Goal: Transaction & Acquisition: Purchase product/service

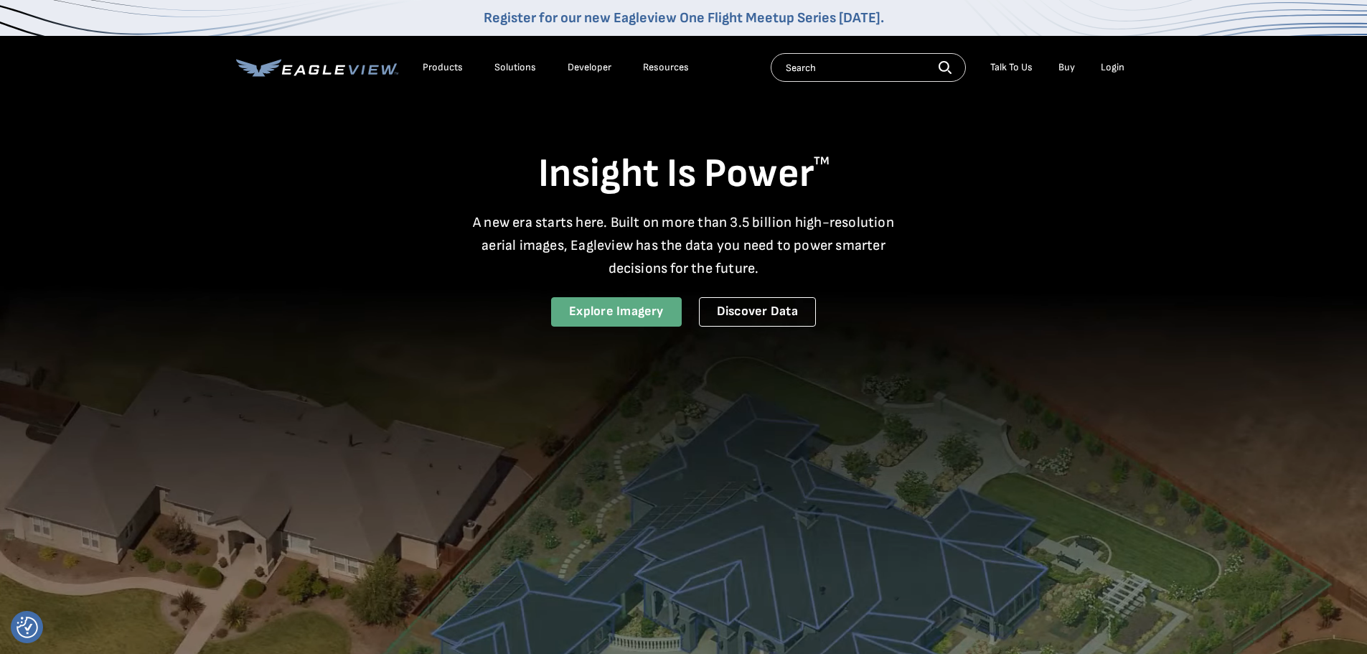
click at [629, 308] on link "Explore Imagery" at bounding box center [616, 311] width 131 height 29
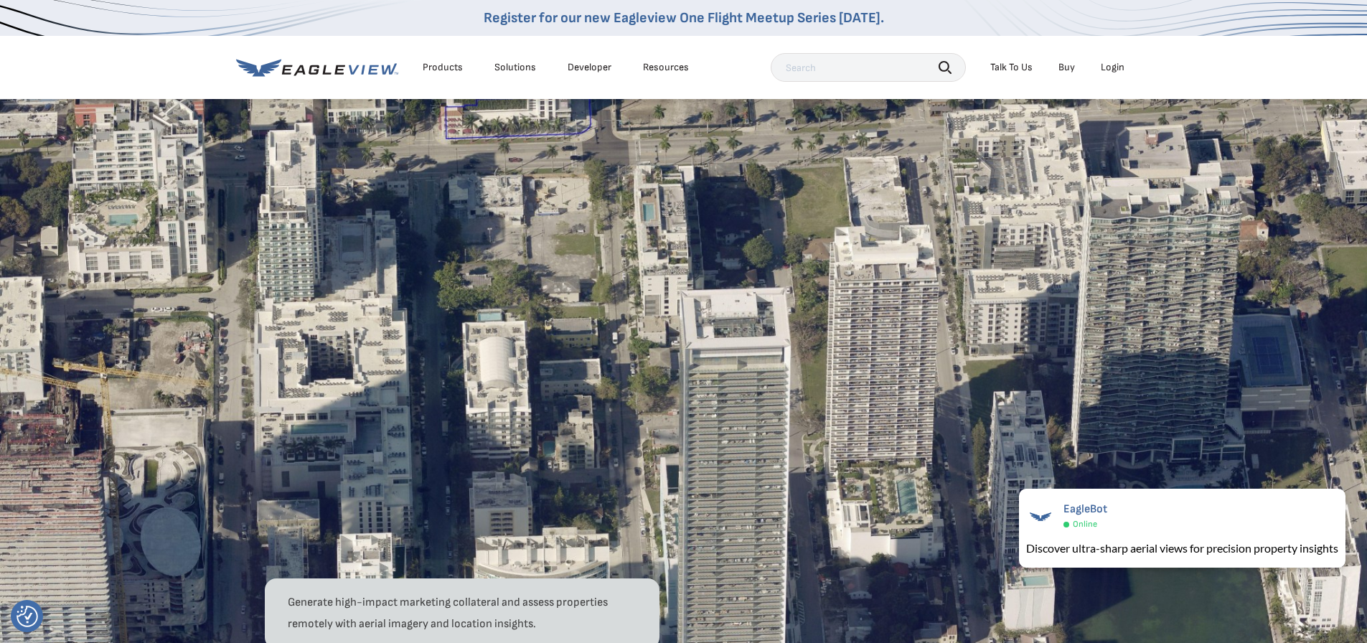
scroll to position [1272, 0]
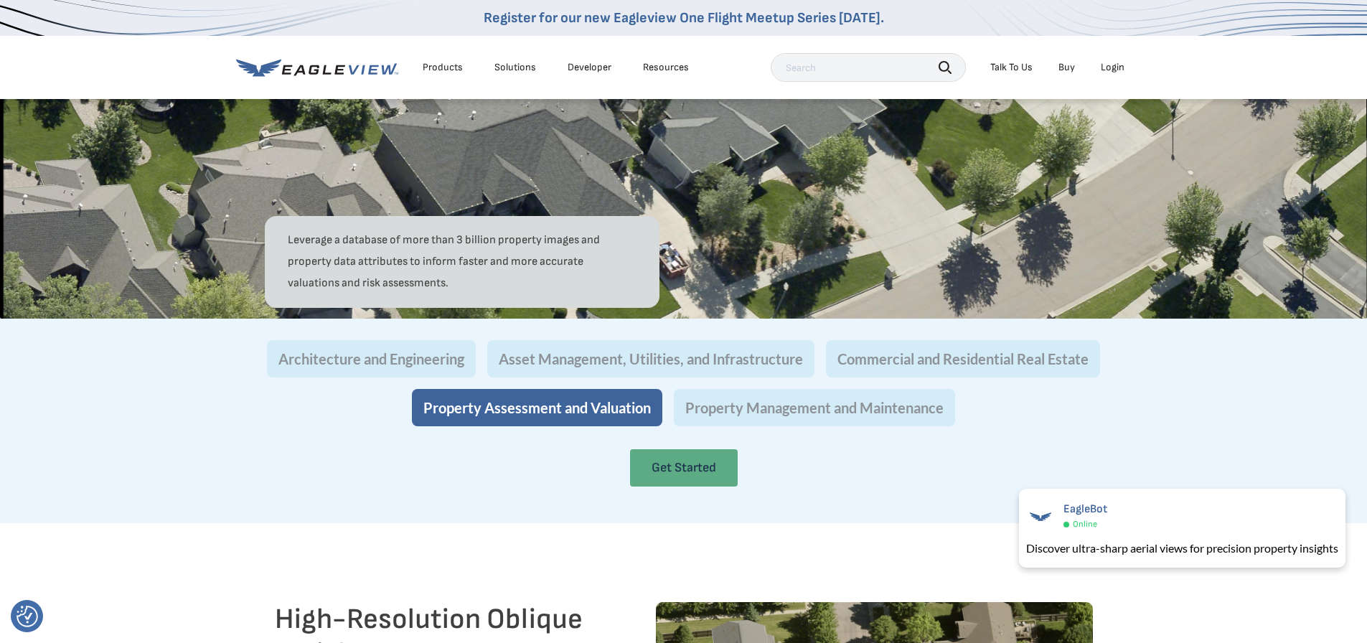
click at [708, 486] on link "Get Started" at bounding box center [684, 467] width 108 height 37
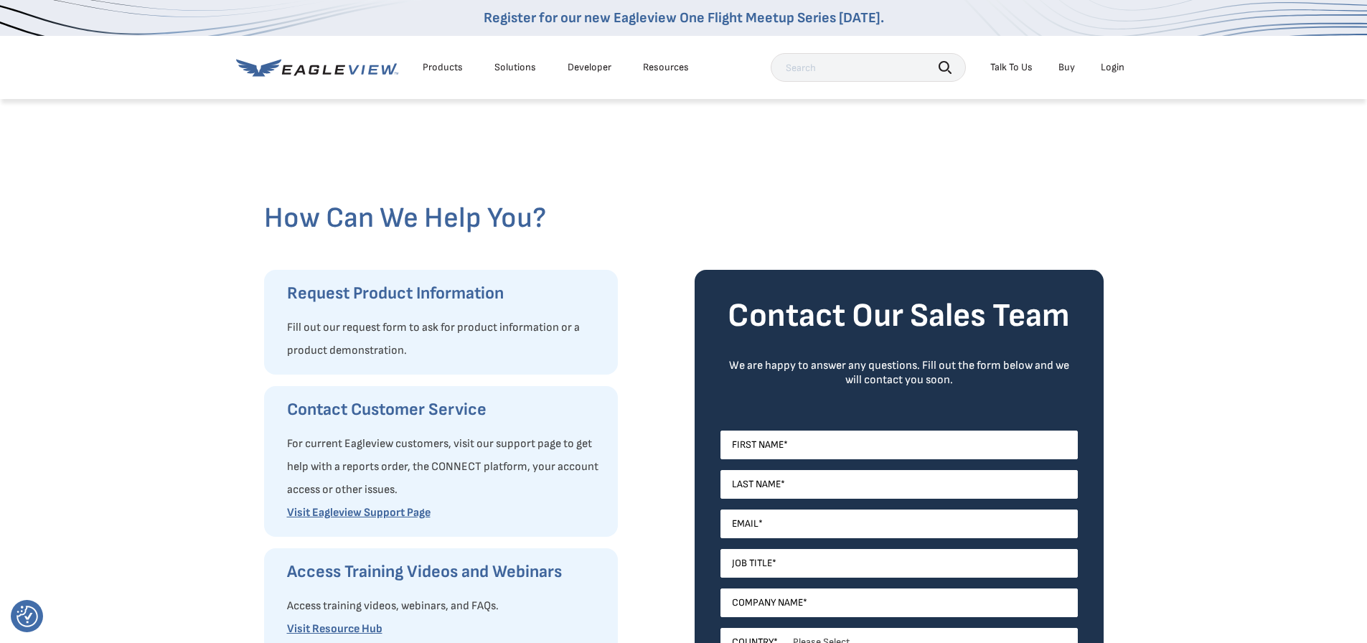
click at [1062, 67] on link "Buy" at bounding box center [1066, 67] width 17 height 13
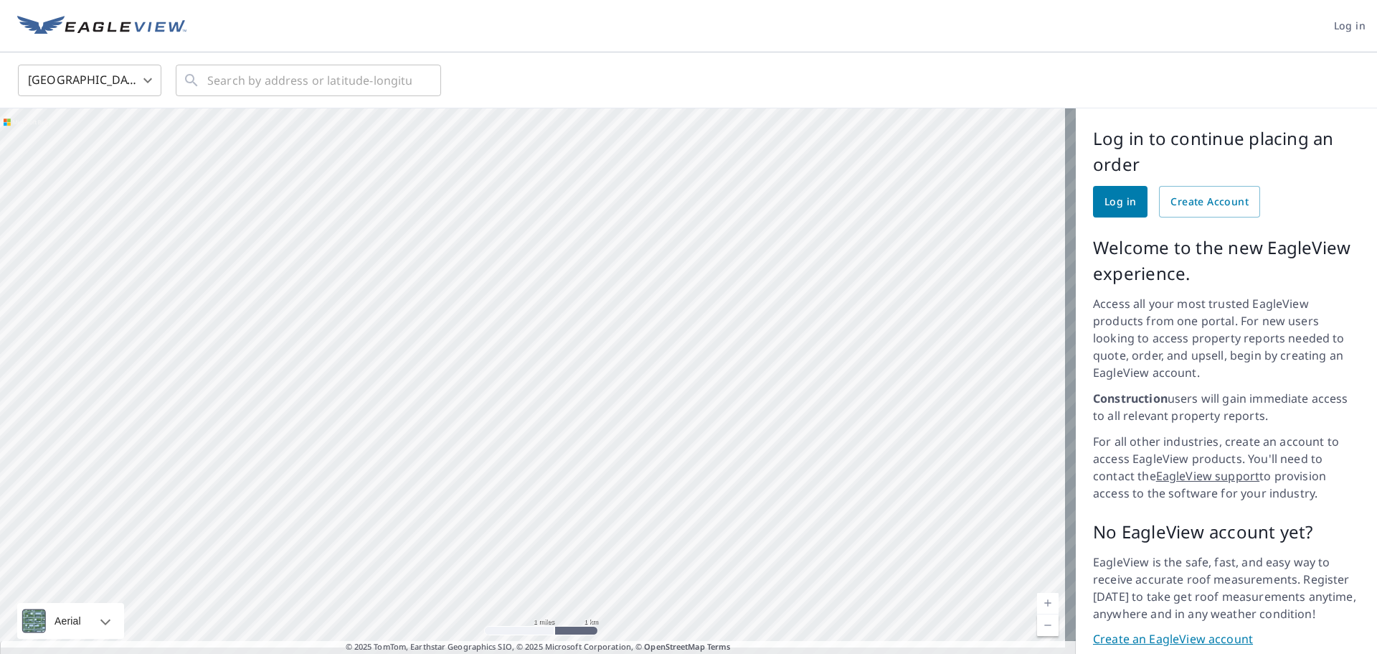
drag, startPoint x: 829, startPoint y: 527, endPoint x: 659, endPoint y: 143, distance: 419.5
click at [659, 143] on div at bounding box center [538, 386] width 1076 height 556
drag, startPoint x: 784, startPoint y: 392, endPoint x: 487, endPoint y: 241, distance: 333.4
click at [487, 241] on div at bounding box center [538, 386] width 1076 height 556
drag, startPoint x: 710, startPoint y: 516, endPoint x: 510, endPoint y: 225, distance: 353.0
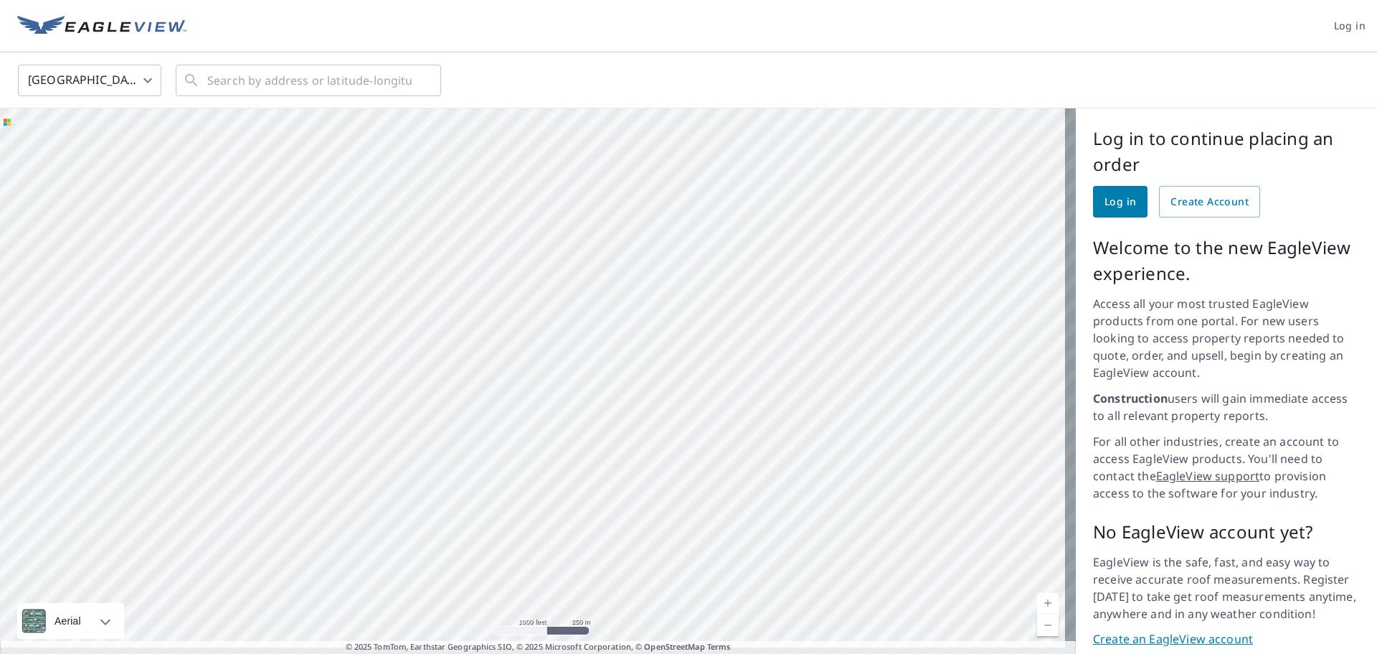
click at [510, 225] on div at bounding box center [538, 386] width 1076 height 556
drag, startPoint x: 562, startPoint y: 433, endPoint x: 508, endPoint y: 224, distance: 216.5
click at [508, 224] on div at bounding box center [538, 386] width 1076 height 556
drag, startPoint x: 451, startPoint y: 226, endPoint x: 514, endPoint y: 268, distance: 76.6
click at [514, 268] on div at bounding box center [538, 386] width 1076 height 556
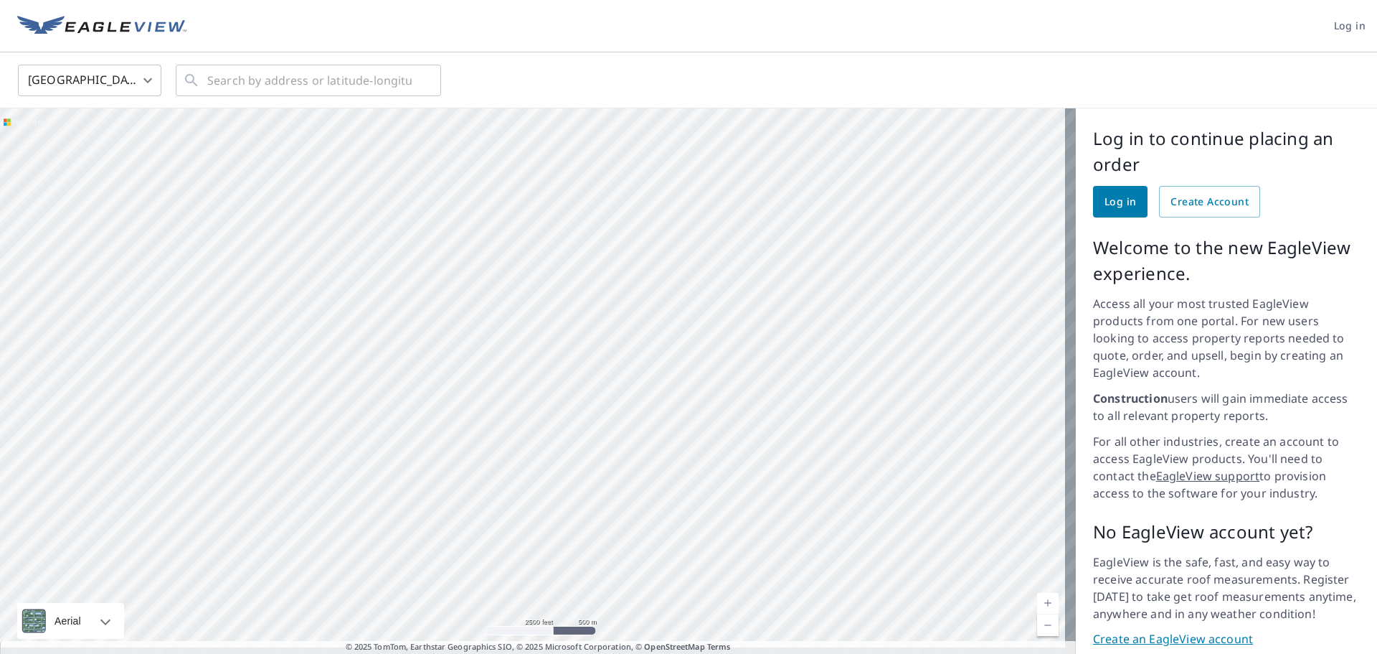
drag, startPoint x: 562, startPoint y: 445, endPoint x: 551, endPoint y: 451, distance: 12.2
click at [551, 451] on div at bounding box center [538, 386] width 1076 height 556
drag, startPoint x: 730, startPoint y: 513, endPoint x: 598, endPoint y: 253, distance: 292.3
click at [598, 253] on div at bounding box center [538, 386] width 1076 height 556
drag, startPoint x: 831, startPoint y: 236, endPoint x: 652, endPoint y: 529, distance: 343.9
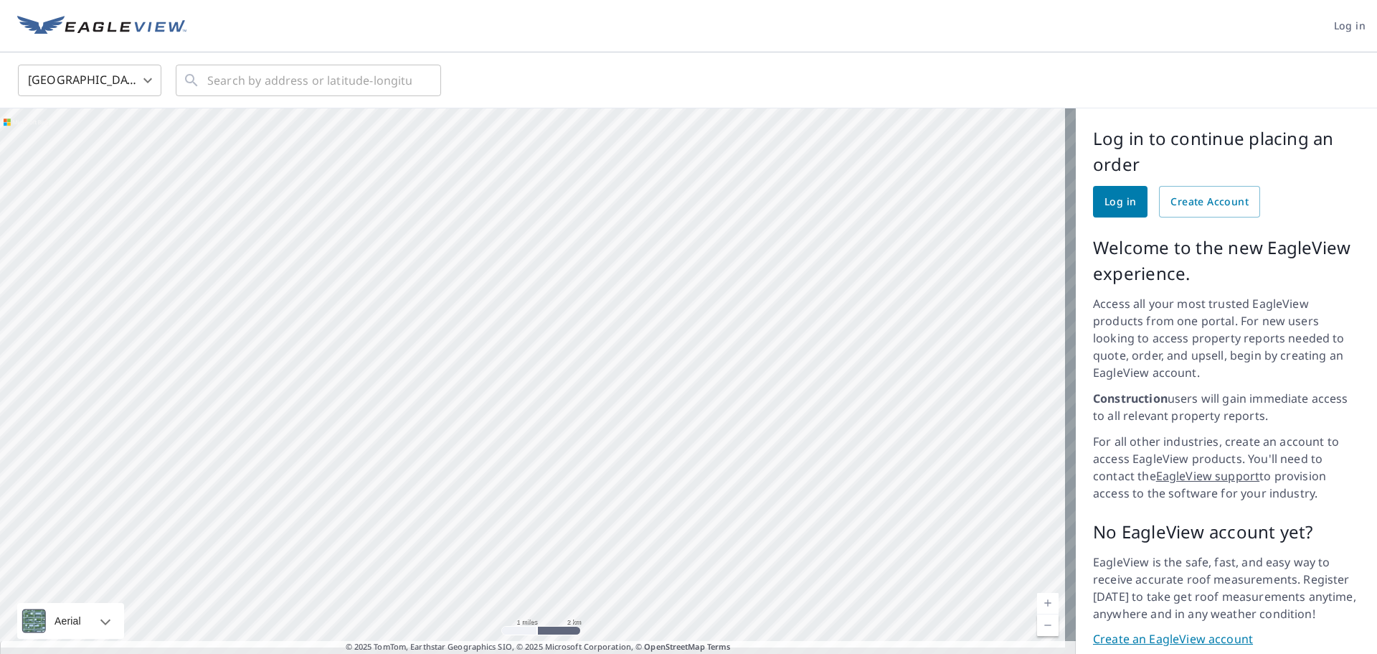
click at [652, 529] on div at bounding box center [538, 386] width 1076 height 556
drag, startPoint x: 720, startPoint y: 263, endPoint x: 659, endPoint y: 494, distance: 238.7
click at [659, 494] on div at bounding box center [538, 386] width 1076 height 556
drag, startPoint x: 668, startPoint y: 335, endPoint x: 666, endPoint y: 463, distance: 127.7
click at [666, 463] on div at bounding box center [538, 386] width 1076 height 556
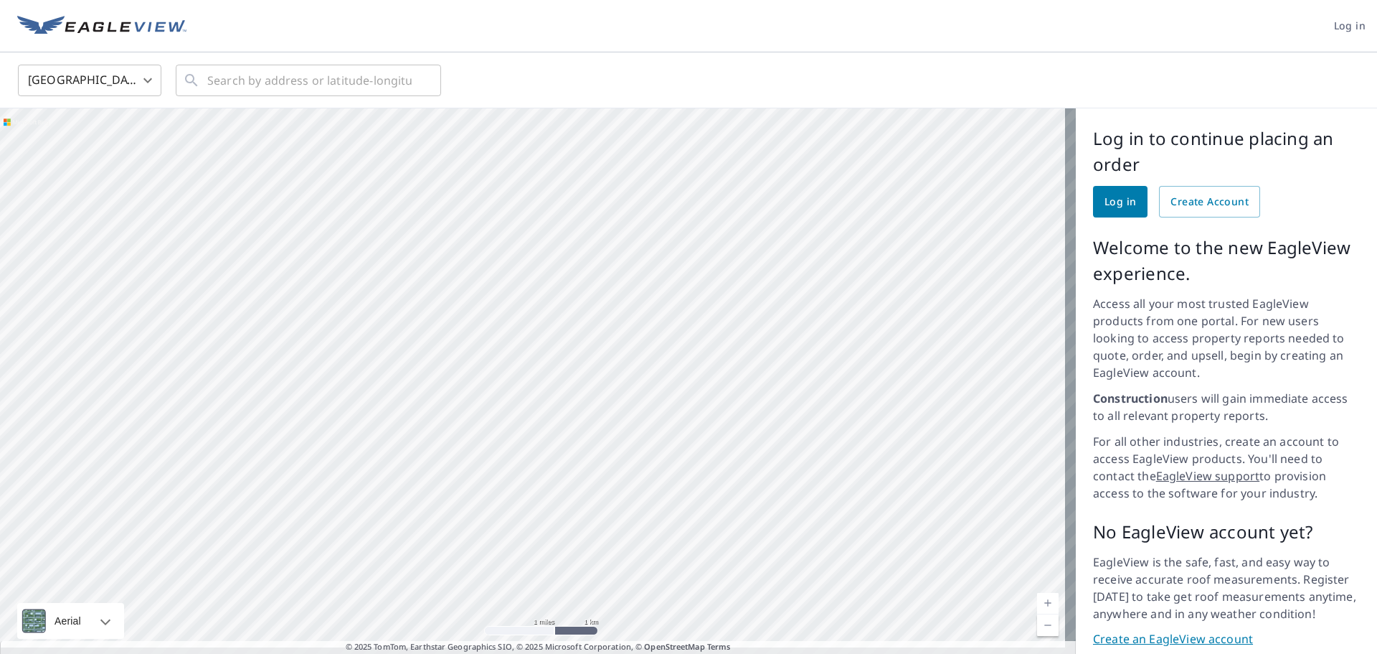
drag, startPoint x: 556, startPoint y: 466, endPoint x: 557, endPoint y: 318, distance: 147.8
click at [557, 318] on div at bounding box center [538, 386] width 1076 height 556
drag, startPoint x: 398, startPoint y: 501, endPoint x: 658, endPoint y: 302, distance: 327.4
click at [658, 302] on div at bounding box center [538, 386] width 1076 height 556
drag, startPoint x: 397, startPoint y: 259, endPoint x: 585, endPoint y: 430, distance: 253.9
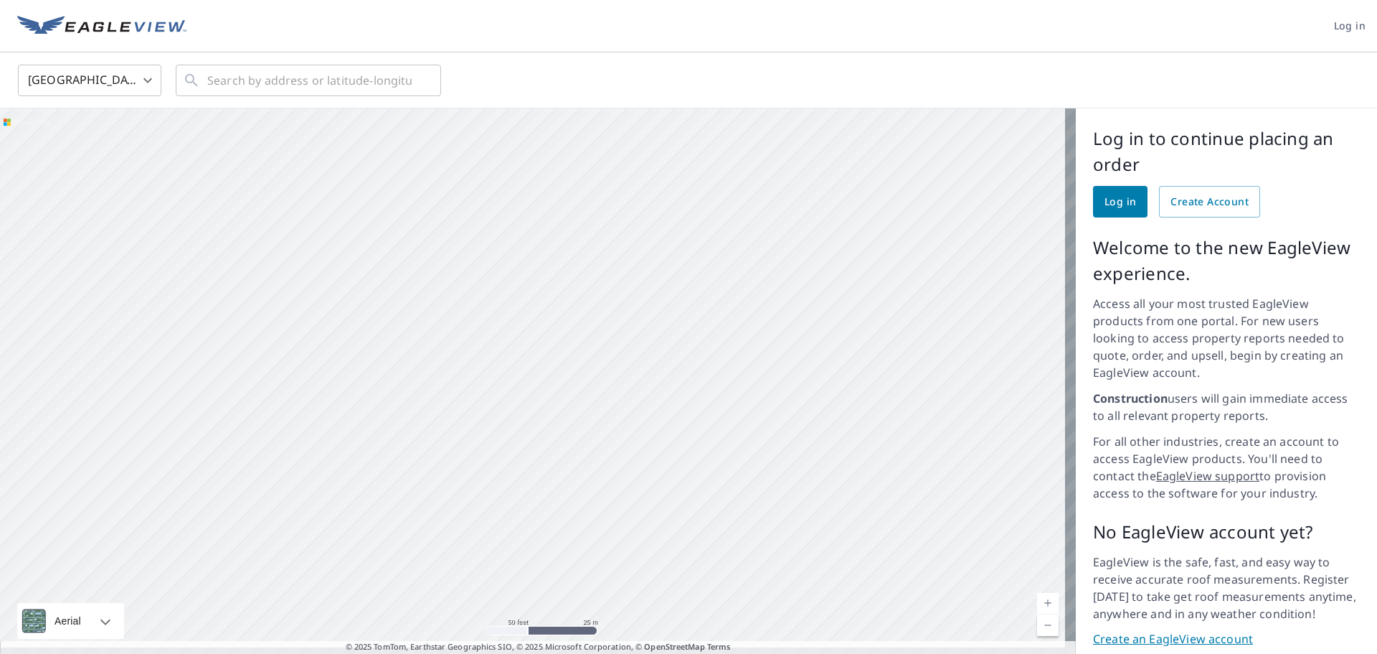
click at [585, 430] on div at bounding box center [538, 386] width 1076 height 556
drag, startPoint x: 618, startPoint y: 456, endPoint x: 587, endPoint y: 288, distance: 171.4
click at [587, 288] on div at bounding box center [538, 386] width 1076 height 556
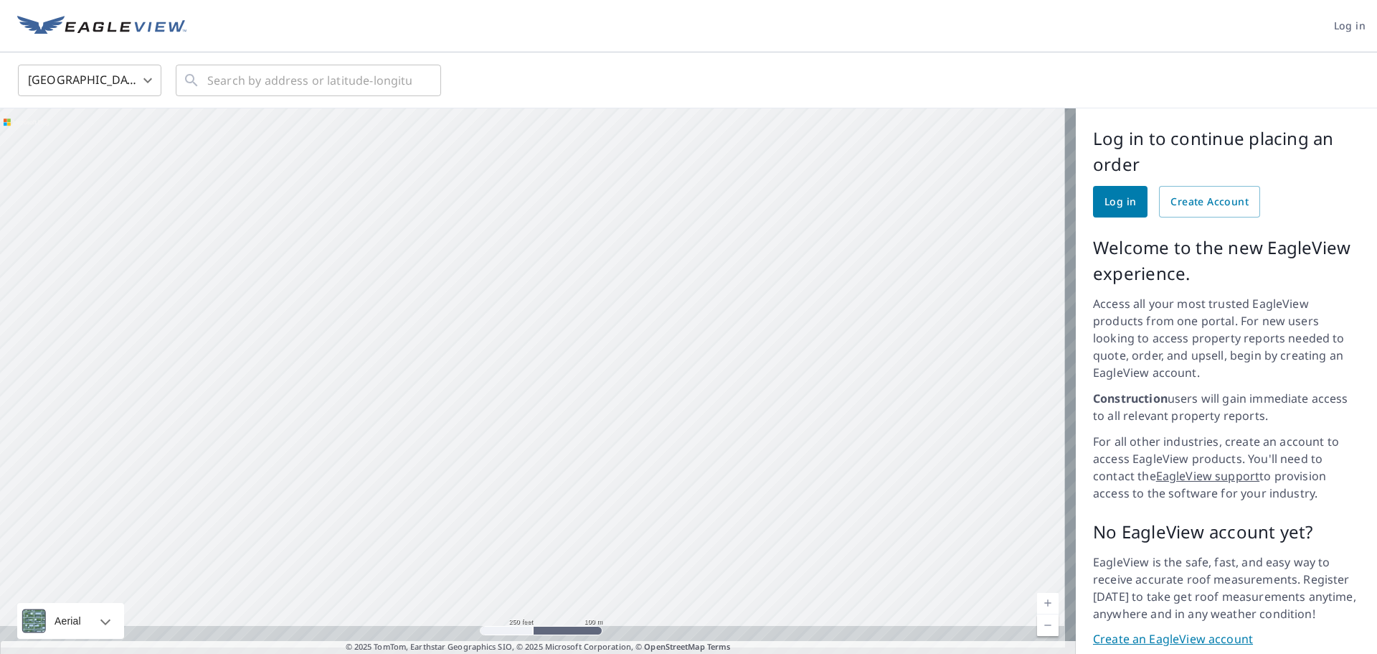
drag, startPoint x: 527, startPoint y: 526, endPoint x: 512, endPoint y: 324, distance: 202.9
click at [512, 324] on div at bounding box center [538, 386] width 1076 height 556
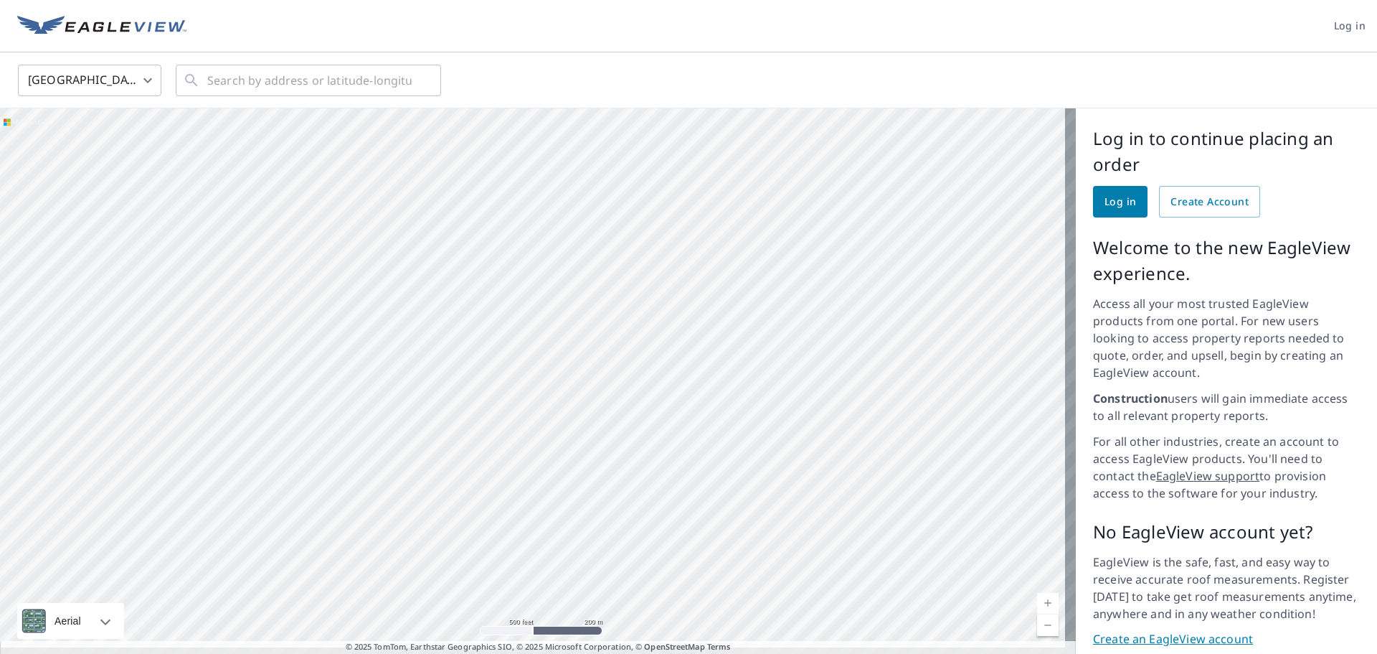
click at [520, 346] on div at bounding box center [538, 386] width 1076 height 556
drag, startPoint x: 822, startPoint y: 517, endPoint x: 277, endPoint y: 261, distance: 602.4
click at [278, 261] on div at bounding box center [538, 386] width 1076 height 556
drag, startPoint x: 721, startPoint y: 327, endPoint x: 140, endPoint y: 326, distance: 581.1
click at [133, 326] on div at bounding box center [538, 386] width 1076 height 556
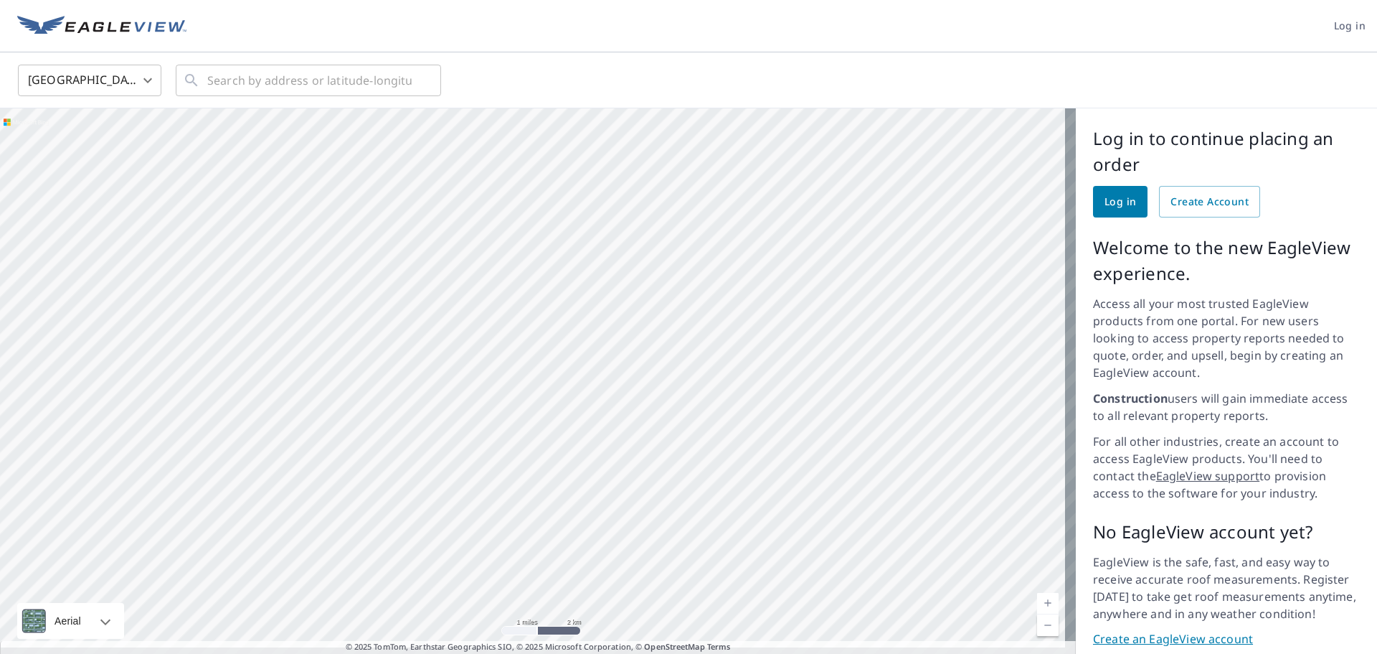
drag, startPoint x: 667, startPoint y: 509, endPoint x: 474, endPoint y: 174, distance: 386.6
click at [472, 172] on div at bounding box center [538, 386] width 1076 height 556
drag, startPoint x: 743, startPoint y: 422, endPoint x: 600, endPoint y: 543, distance: 186.8
click at [600, 543] on div at bounding box center [538, 386] width 1076 height 556
drag, startPoint x: 577, startPoint y: 323, endPoint x: 593, endPoint y: 502, distance: 180.0
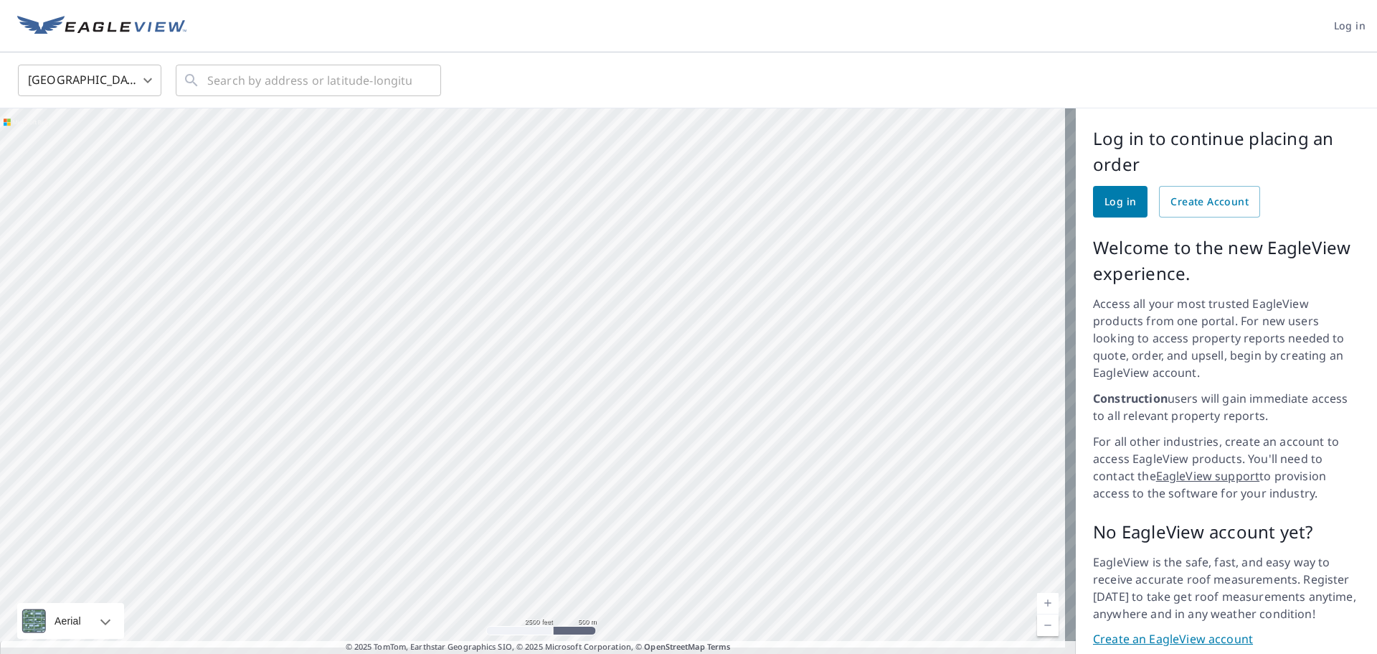
click at [593, 502] on div at bounding box center [538, 386] width 1076 height 556
drag, startPoint x: 576, startPoint y: 518, endPoint x: 551, endPoint y: 470, distance: 54.2
click at [551, 470] on div at bounding box center [538, 386] width 1076 height 556
drag, startPoint x: 677, startPoint y: 505, endPoint x: 459, endPoint y: 179, distance: 392.6
click at [459, 179] on div at bounding box center [538, 386] width 1076 height 556
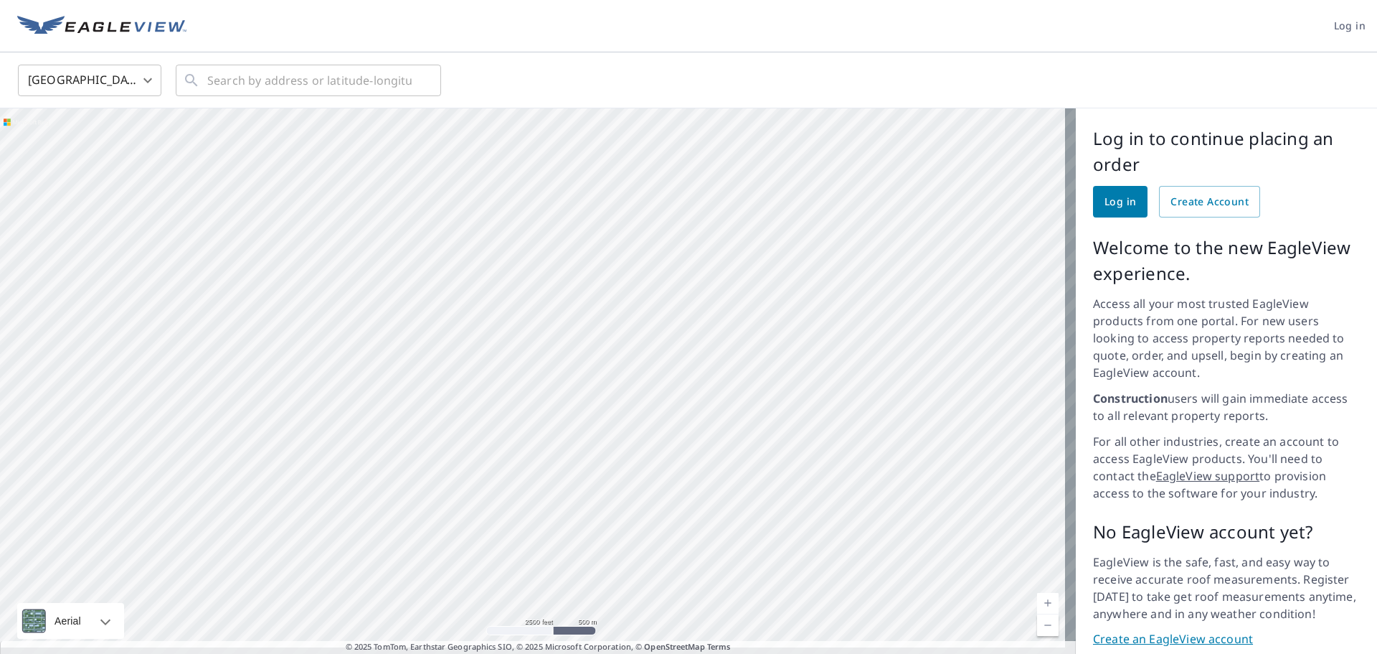
drag, startPoint x: 593, startPoint y: 485, endPoint x: 423, endPoint y: 270, distance: 274.2
click at [423, 270] on div at bounding box center [538, 386] width 1076 height 556
drag, startPoint x: 559, startPoint y: 344, endPoint x: 442, endPoint y: 278, distance: 134.6
click at [442, 278] on div at bounding box center [538, 386] width 1076 height 556
drag, startPoint x: 483, startPoint y: 317, endPoint x: 477, endPoint y: 357, distance: 40.6
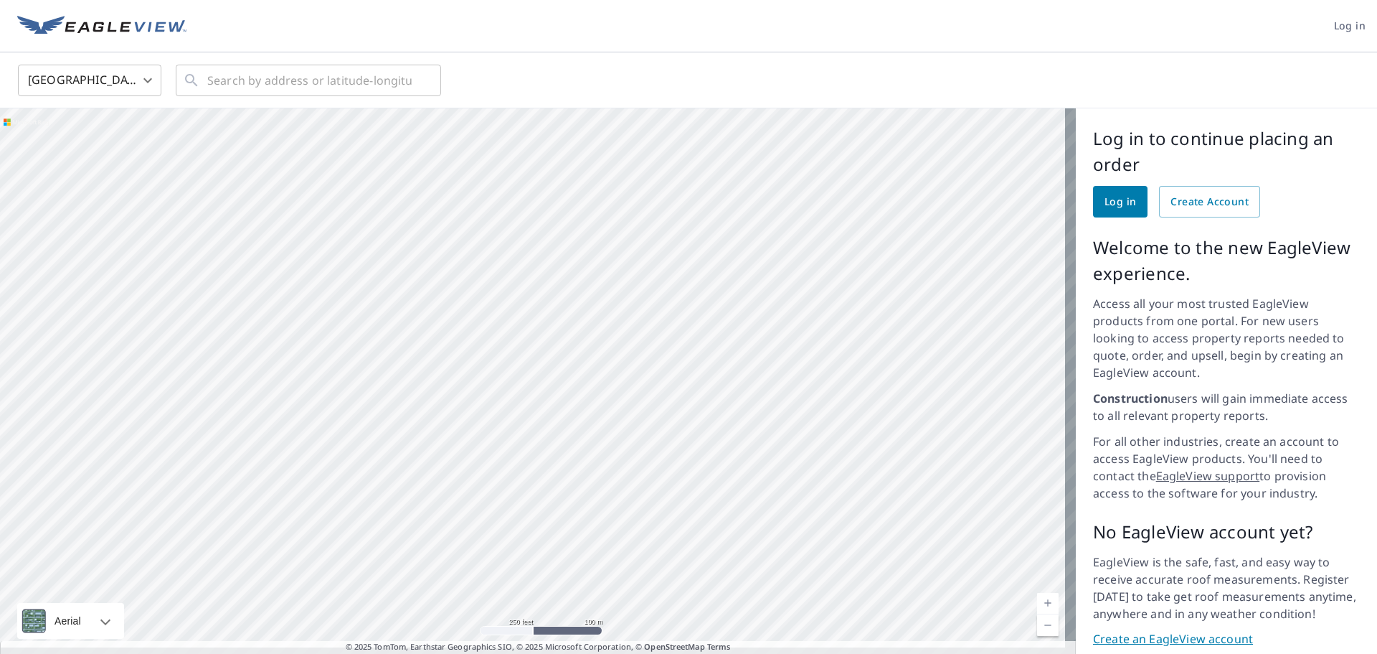
click at [477, 357] on div at bounding box center [538, 386] width 1076 height 556
drag, startPoint x: 834, startPoint y: 443, endPoint x: 341, endPoint y: 70, distance: 618.0
click at [340, 69] on div "United States US ​ ​ Aerial Road A standard road map Aerial A detailed look fro…" at bounding box center [688, 358] width 1377 height 612
click at [413, 220] on div at bounding box center [538, 386] width 1076 height 556
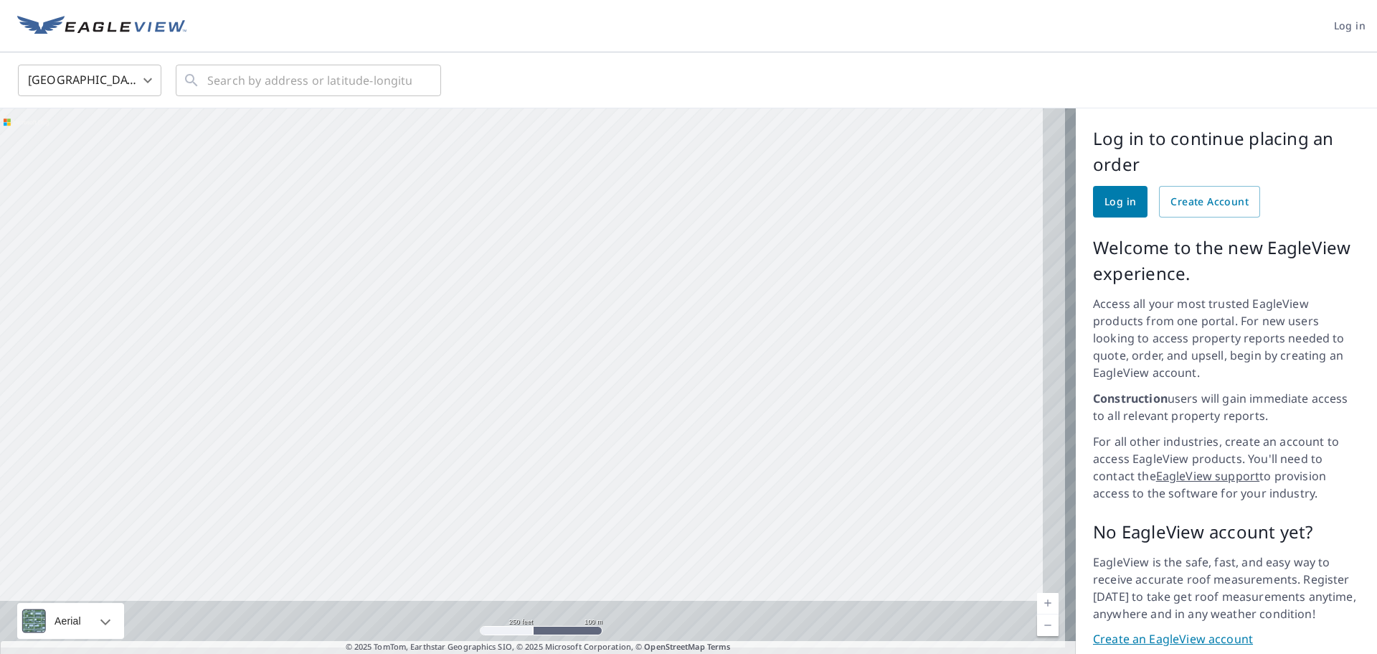
drag, startPoint x: 527, startPoint y: 501, endPoint x: 453, endPoint y: 275, distance: 237.8
click at [454, 275] on div at bounding box center [538, 386] width 1076 height 556
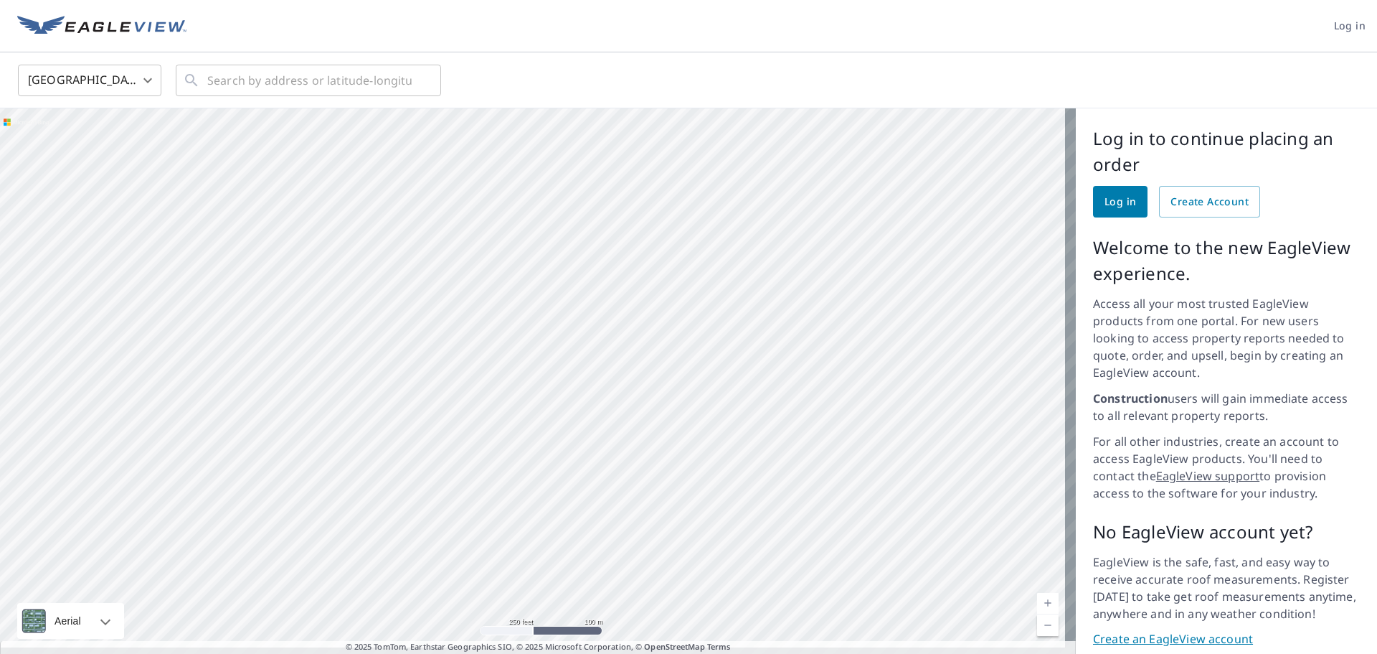
drag, startPoint x: 527, startPoint y: 498, endPoint x: 471, endPoint y: 260, distance: 244.0
click at [471, 260] on div at bounding box center [538, 386] width 1076 height 556
drag, startPoint x: 557, startPoint y: 521, endPoint x: 485, endPoint y: 284, distance: 247.4
click at [485, 284] on div at bounding box center [538, 386] width 1076 height 556
drag, startPoint x: 503, startPoint y: 374, endPoint x: 509, endPoint y: 209, distance: 165.8
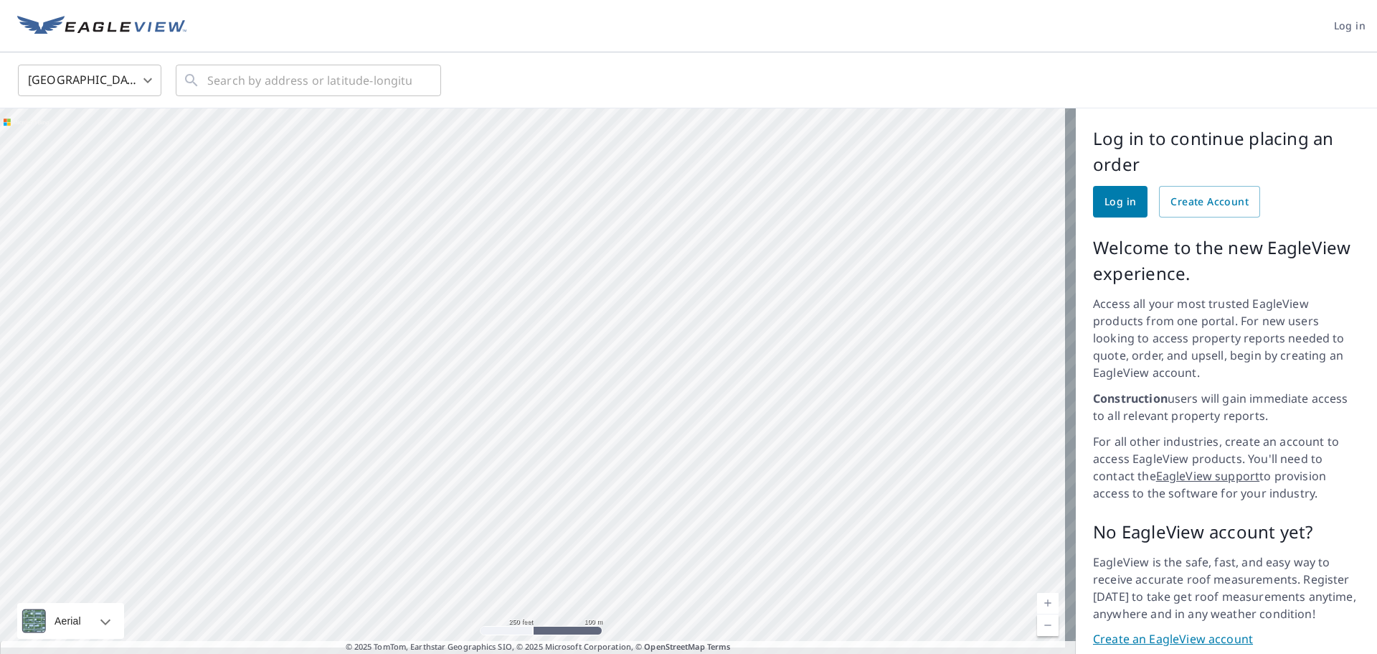
click at [509, 209] on div at bounding box center [538, 386] width 1076 height 556
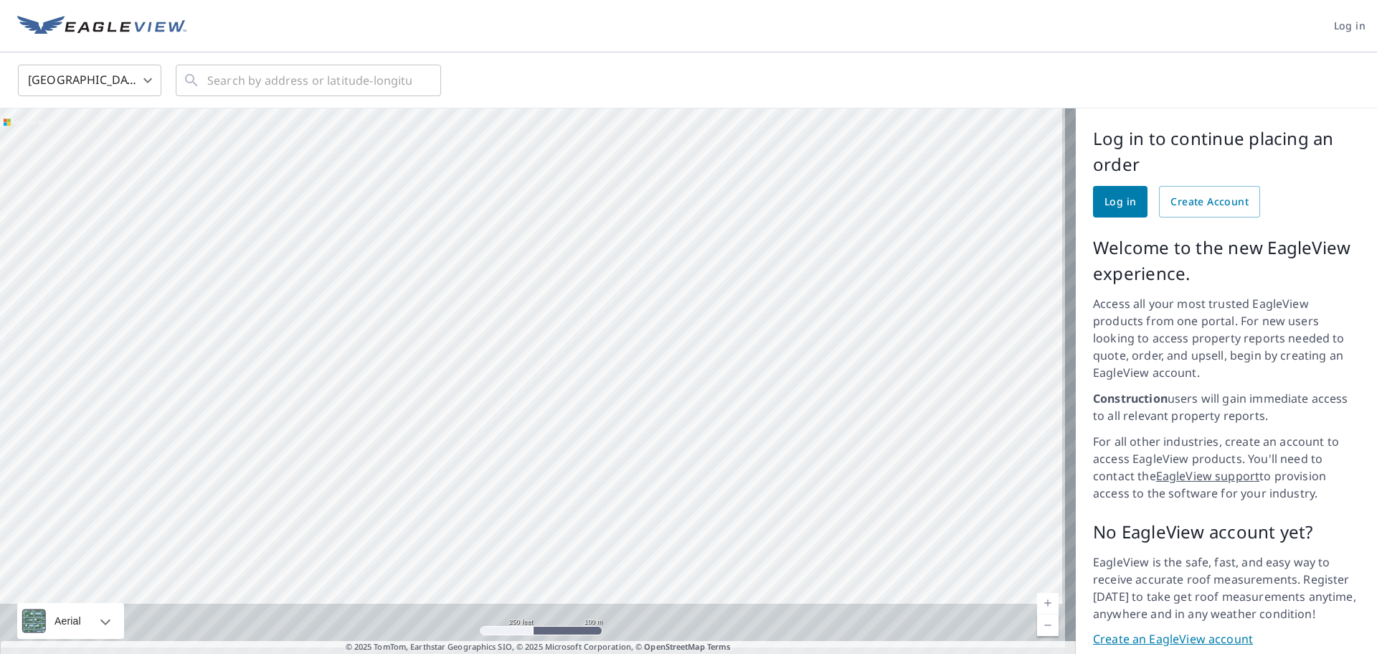
drag, startPoint x: 446, startPoint y: 478, endPoint x: 420, endPoint y: 197, distance: 281.8
click at [420, 197] on div at bounding box center [538, 386] width 1076 height 556
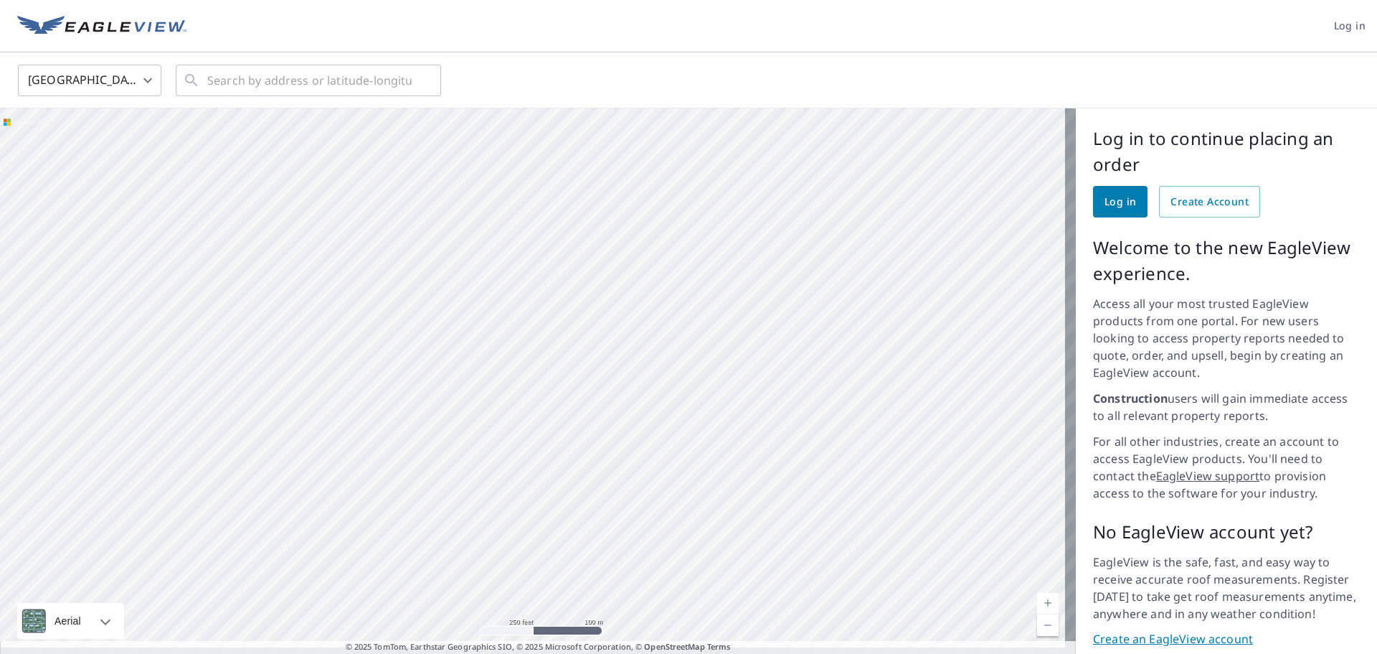
drag, startPoint x: 487, startPoint y: 340, endPoint x: 557, endPoint y: 534, distance: 206.7
click at [560, 582] on div at bounding box center [538, 386] width 1076 height 556
drag, startPoint x: 459, startPoint y: 224, endPoint x: 519, endPoint y: 591, distance: 372.2
click at [519, 591] on div at bounding box center [538, 386] width 1076 height 556
drag, startPoint x: 451, startPoint y: 284, endPoint x: 570, endPoint y: 582, distance: 320.7
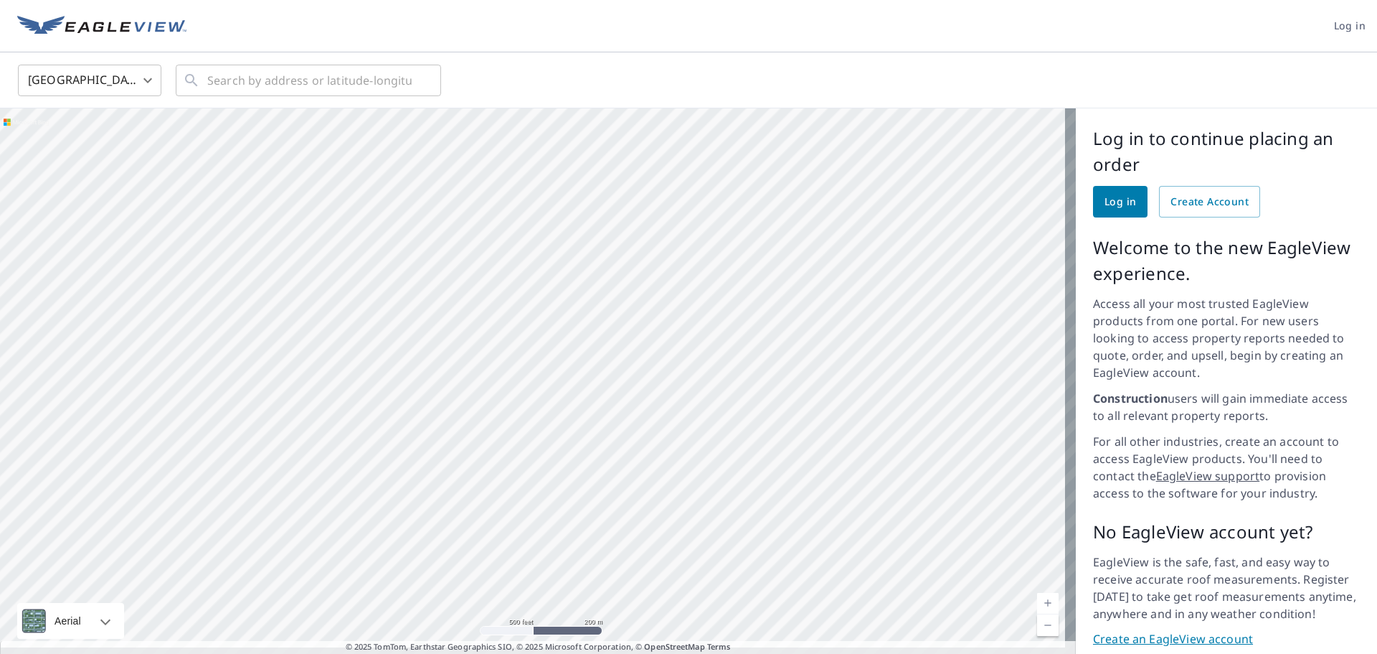
click at [570, 582] on div at bounding box center [538, 386] width 1076 height 556
drag, startPoint x: 374, startPoint y: 329, endPoint x: 571, endPoint y: 265, distance: 206.7
click at [571, 265] on div at bounding box center [538, 386] width 1076 height 556
drag, startPoint x: 556, startPoint y: 418, endPoint x: 662, endPoint y: 358, distance: 121.7
click at [662, 358] on div at bounding box center [538, 386] width 1076 height 556
